Goal: Navigation & Orientation: Find specific page/section

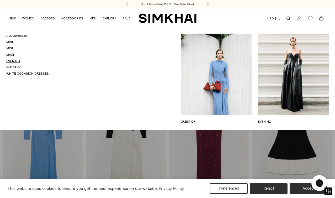
click at [16, 61] on link "Evening" at bounding box center [13, 61] width 14 height 4
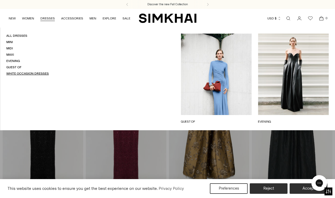
click at [33, 73] on link "White Occasion Dresses" at bounding box center [27, 74] width 42 height 4
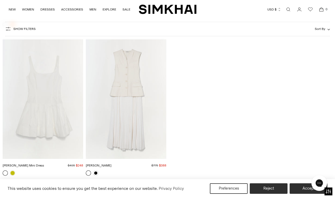
scroll to position [2646, 0]
